Goal: Find contact information: Find contact information

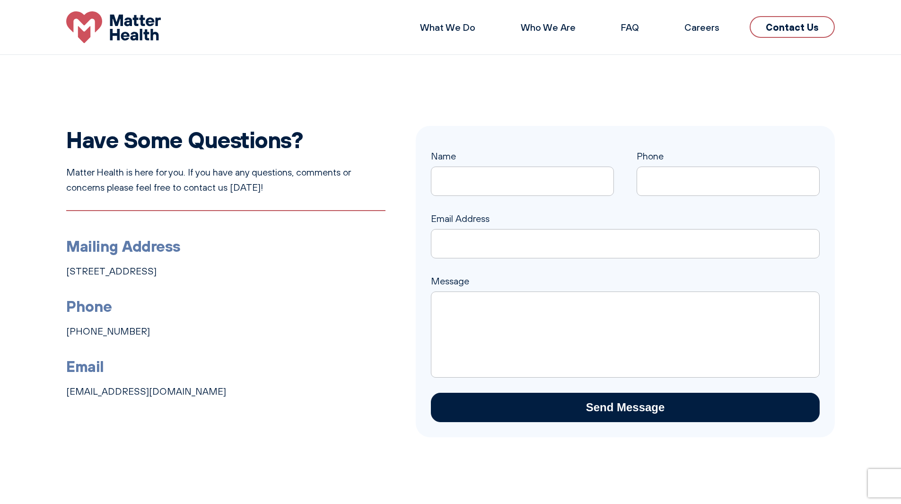
click at [776, 31] on link "Contact Us" at bounding box center [792, 27] width 85 height 22
click at [142, 38] on img at bounding box center [113, 27] width 95 height 32
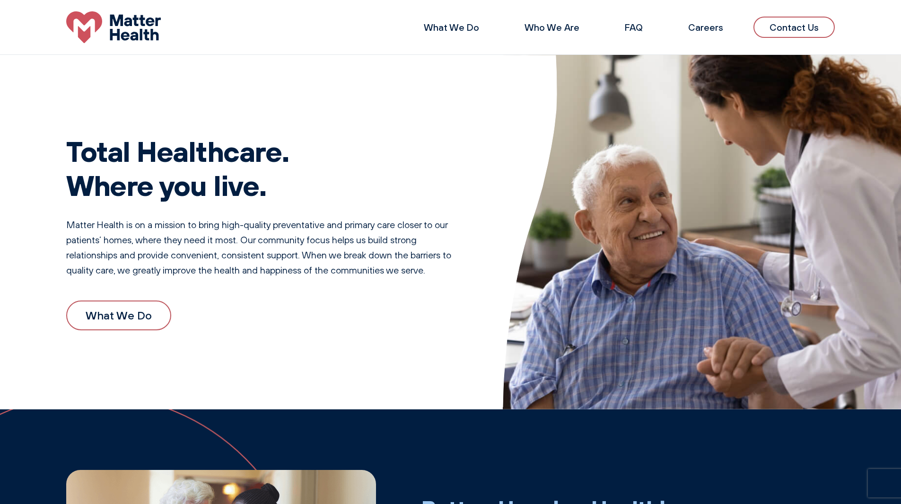
click at [418, 115] on div "Total Healthcare. Where you live. Matter Health is on a mission to bring high-q…" at bounding box center [265, 231] width 399 height 241
click at [416, 114] on div "Total Healthcare. Where you live. Matter Health is on a mission to bring high-q…" at bounding box center [265, 231] width 399 height 241
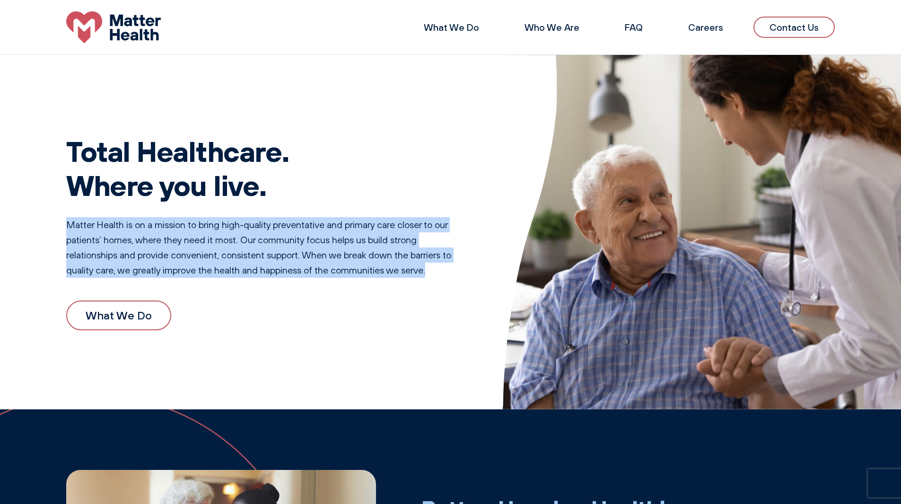
drag, startPoint x: 68, startPoint y: 226, endPoint x: 446, endPoint y: 274, distance: 381.0
click at [446, 274] on p "Matter Health is on a mission to bring high-quality preventative and primary ca…" at bounding box center [265, 247] width 399 height 61
drag, startPoint x: 66, startPoint y: 224, endPoint x: 437, endPoint y: 276, distance: 374.1
click at [437, 276] on p "Matter Health is on a mission to bring high-quality preventative and primary ca…" at bounding box center [265, 247] width 399 height 61
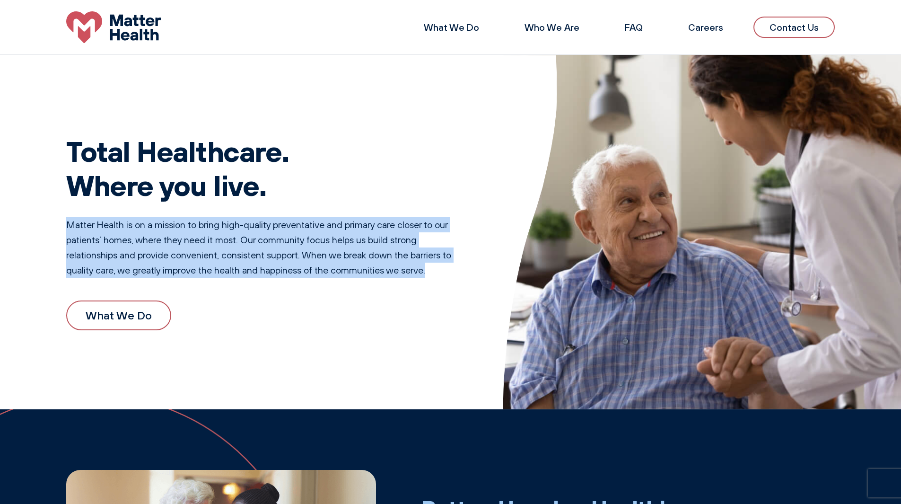
click at [437, 273] on p "Matter Health is on a mission to bring high-quality preventative and primary ca…" at bounding box center [265, 247] width 399 height 61
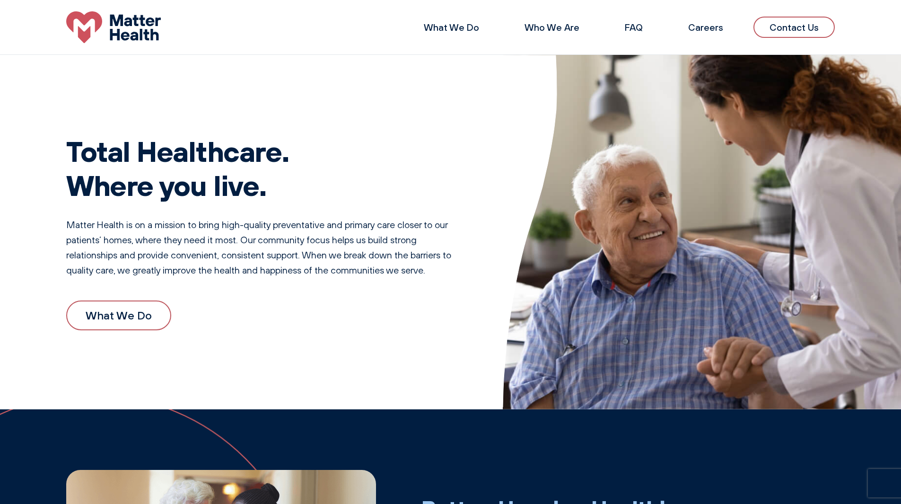
click at [439, 97] on div "Total Healthcare. Where you live. Matter Health is on a mission to bring high-q…" at bounding box center [450, 232] width 901 height 354
click at [635, 19] on li "FAQ" at bounding box center [634, 27] width 48 height 23
click at [632, 25] on link "FAQ" at bounding box center [634, 27] width 18 height 12
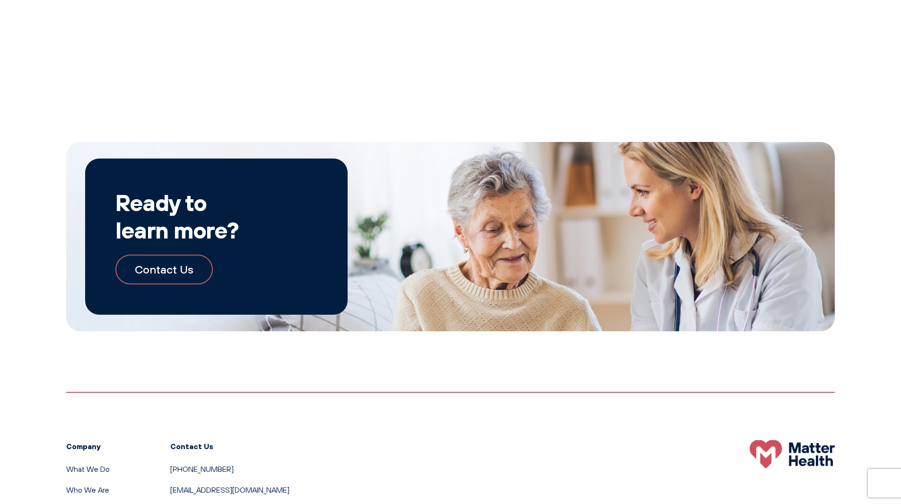
scroll to position [1684, 0]
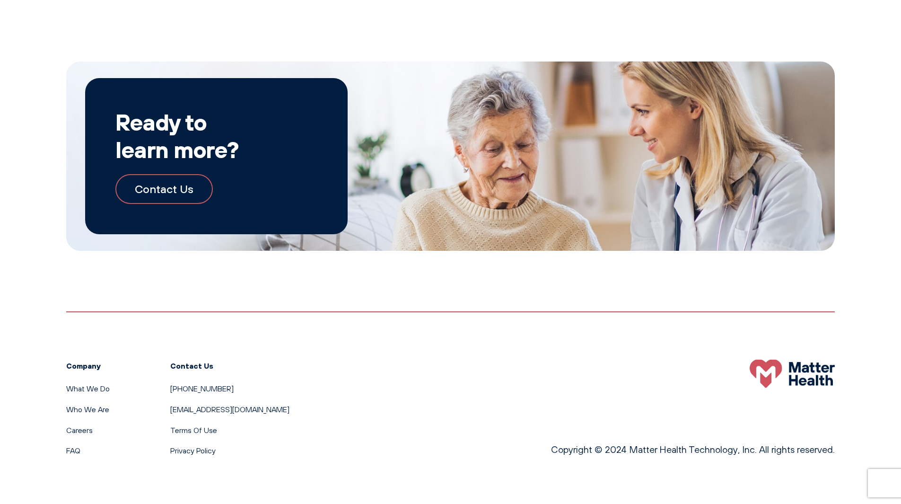
click at [155, 199] on link "Contact Us" at bounding box center [163, 188] width 97 height 29
